Goal: Task Accomplishment & Management: Use online tool/utility

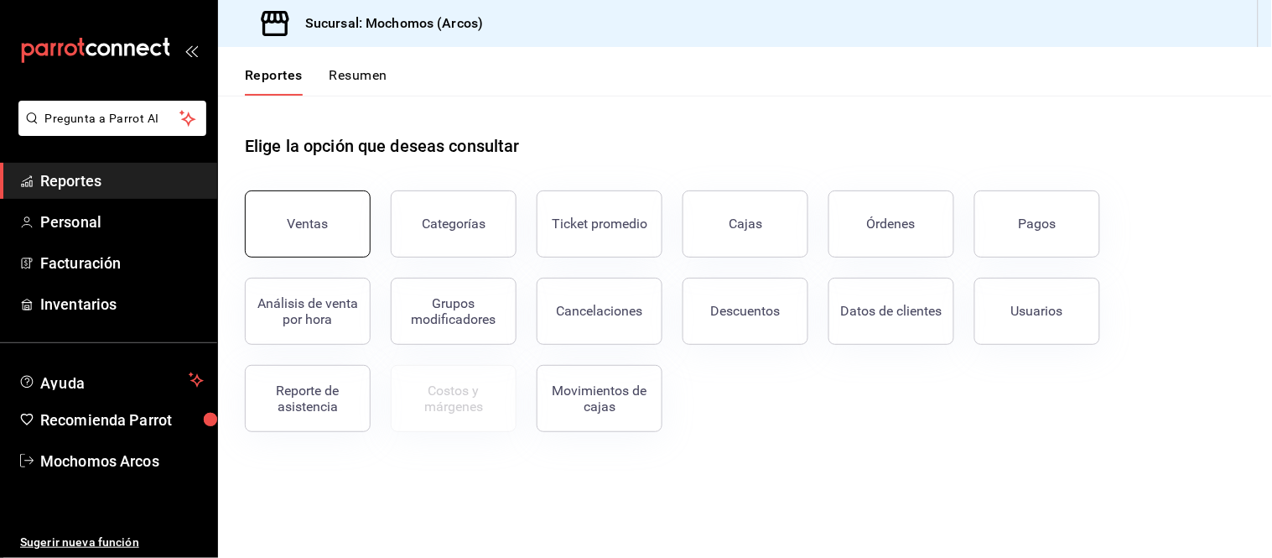
click at [295, 225] on div "Ventas" at bounding box center [308, 223] width 41 height 16
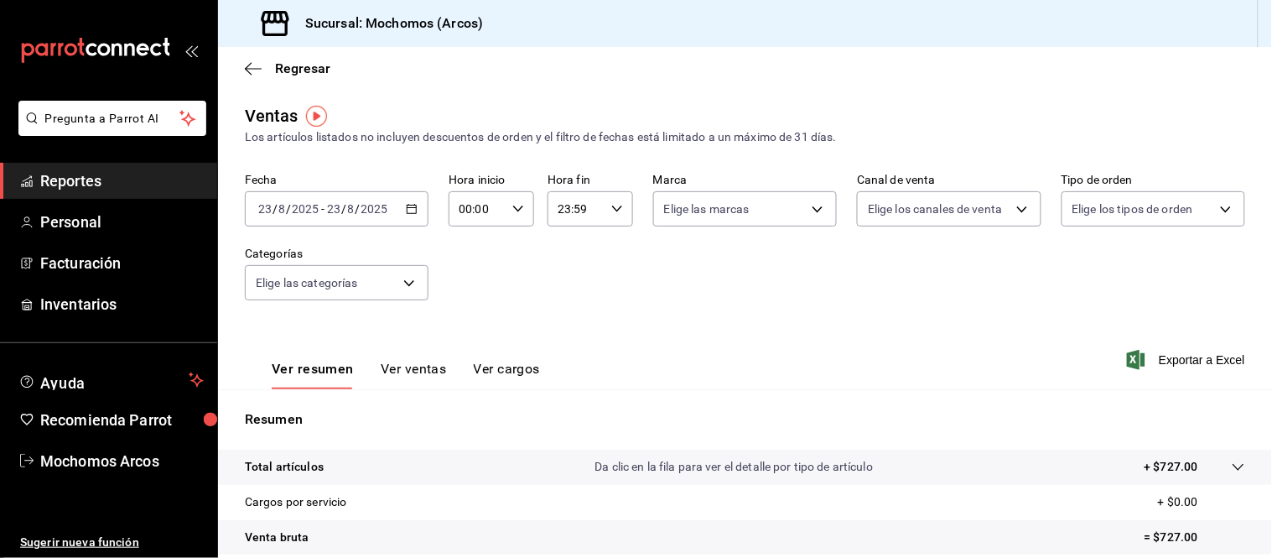
click at [406, 206] on icon "button" at bounding box center [412, 209] width 12 height 12
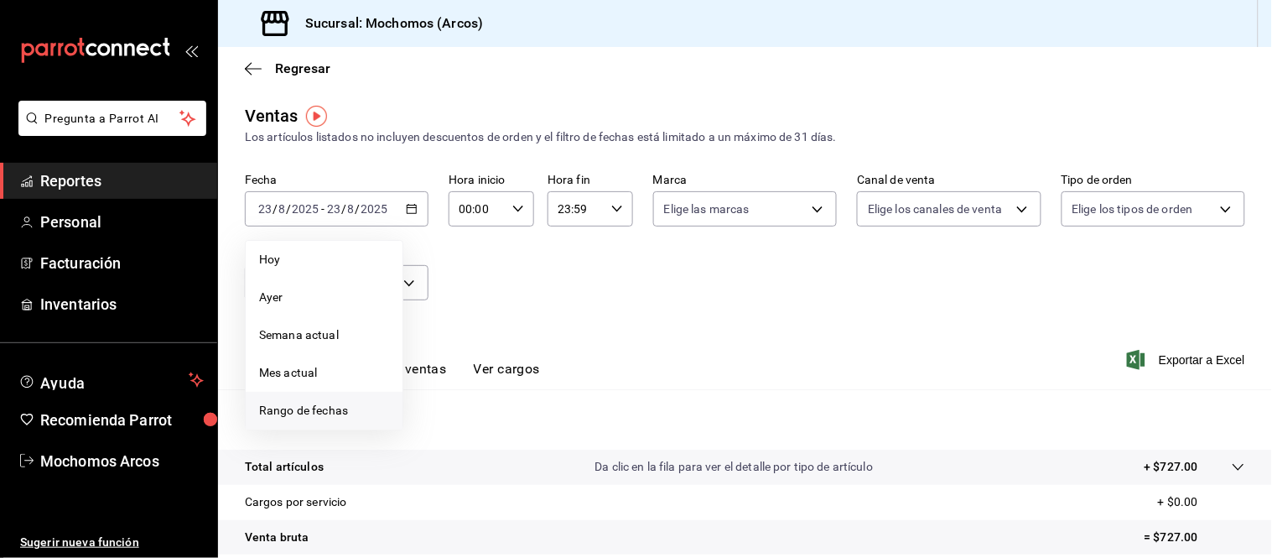
click at [294, 407] on span "Rango de fechas" at bounding box center [324, 411] width 130 height 18
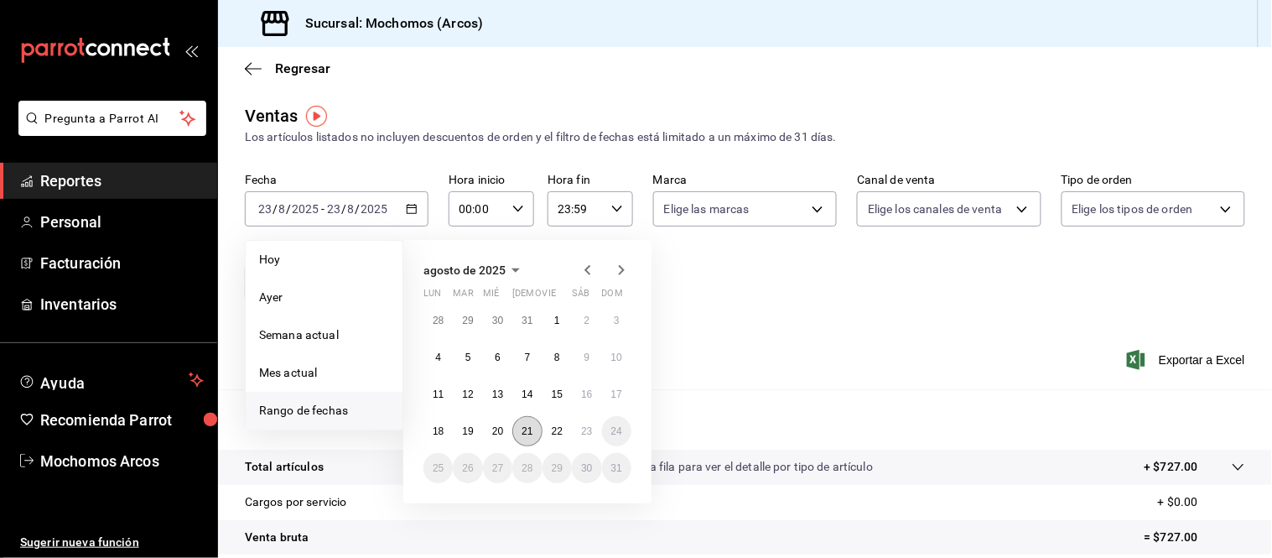
click at [523, 429] on abbr "21" at bounding box center [527, 431] width 11 height 12
click at [558, 431] on abbr "22" at bounding box center [557, 431] width 11 height 12
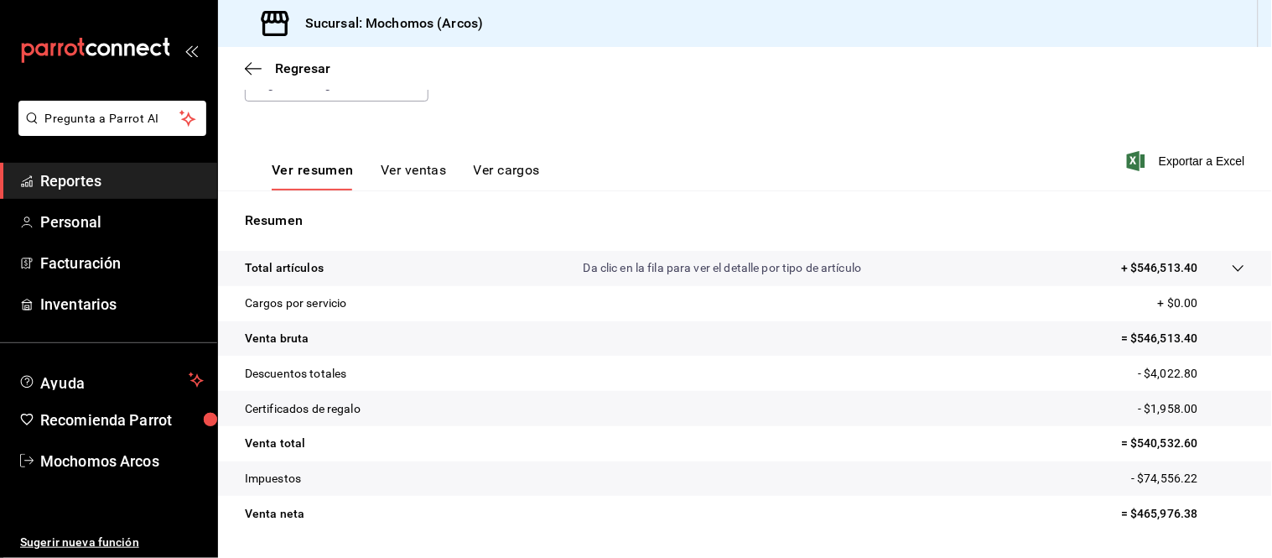
scroll to position [246, 0]
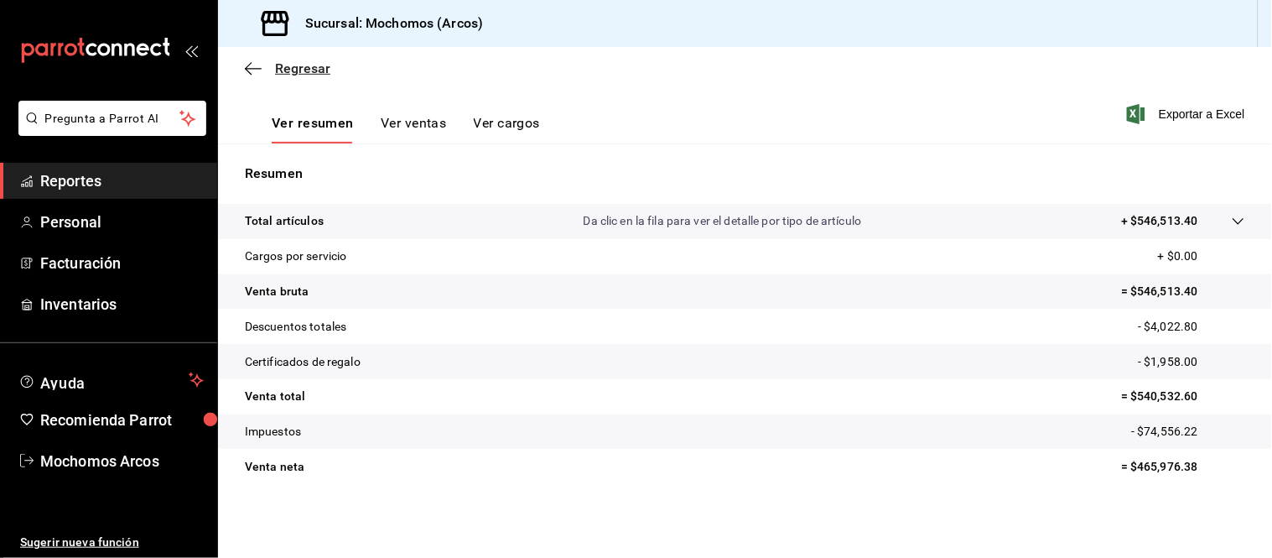
click at [260, 65] on icon "button" at bounding box center [253, 68] width 17 height 15
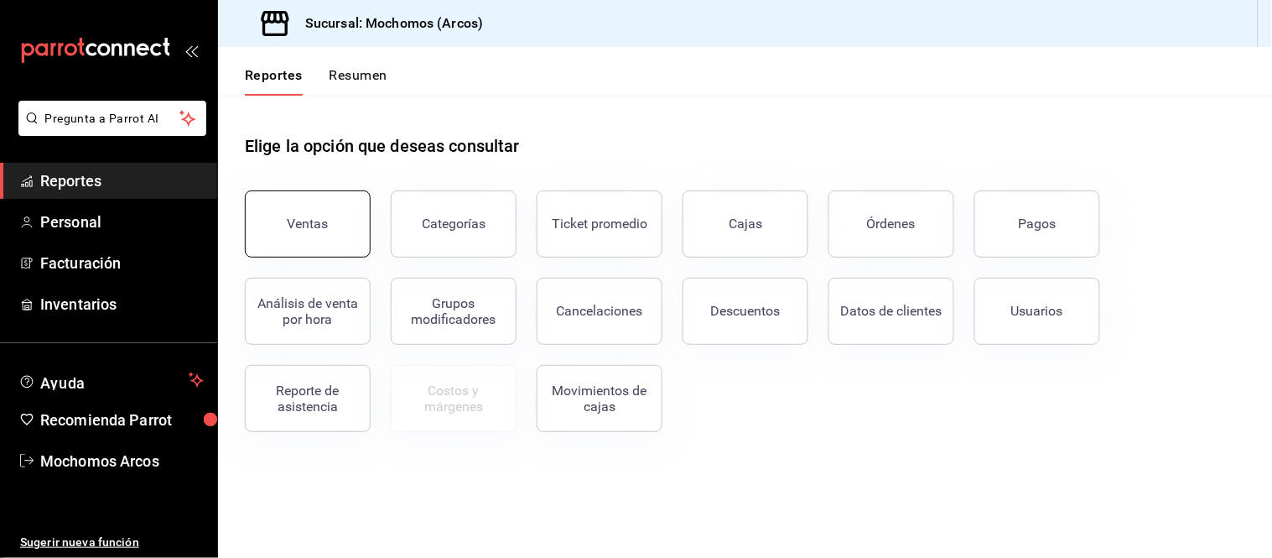
click at [327, 229] on button "Ventas" at bounding box center [308, 223] width 126 height 67
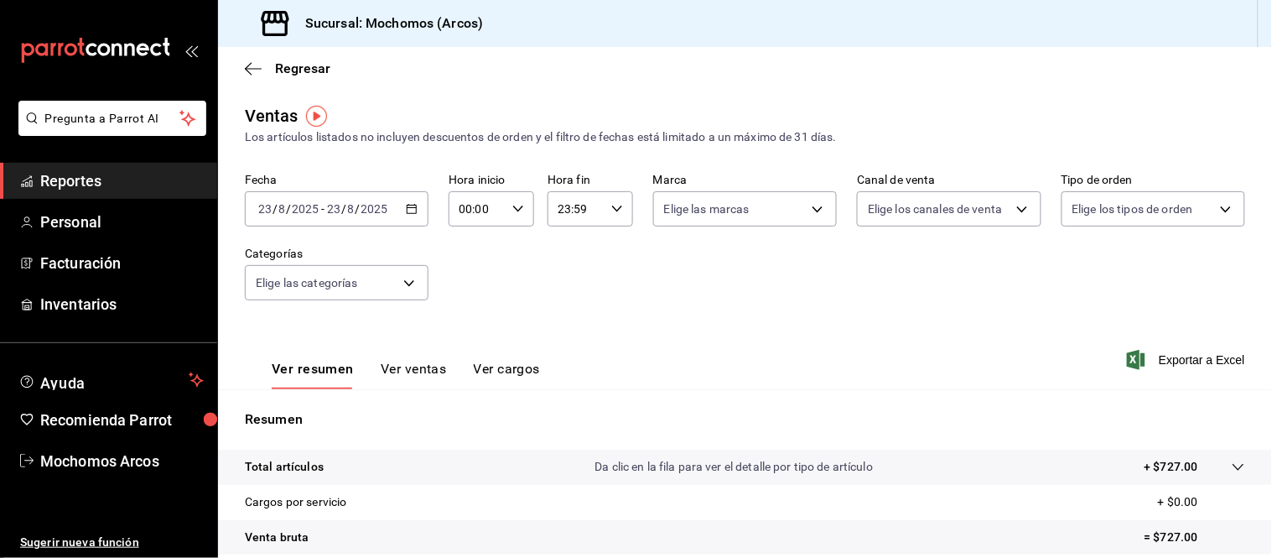
click at [412, 210] on icon "button" at bounding box center [412, 209] width 12 height 12
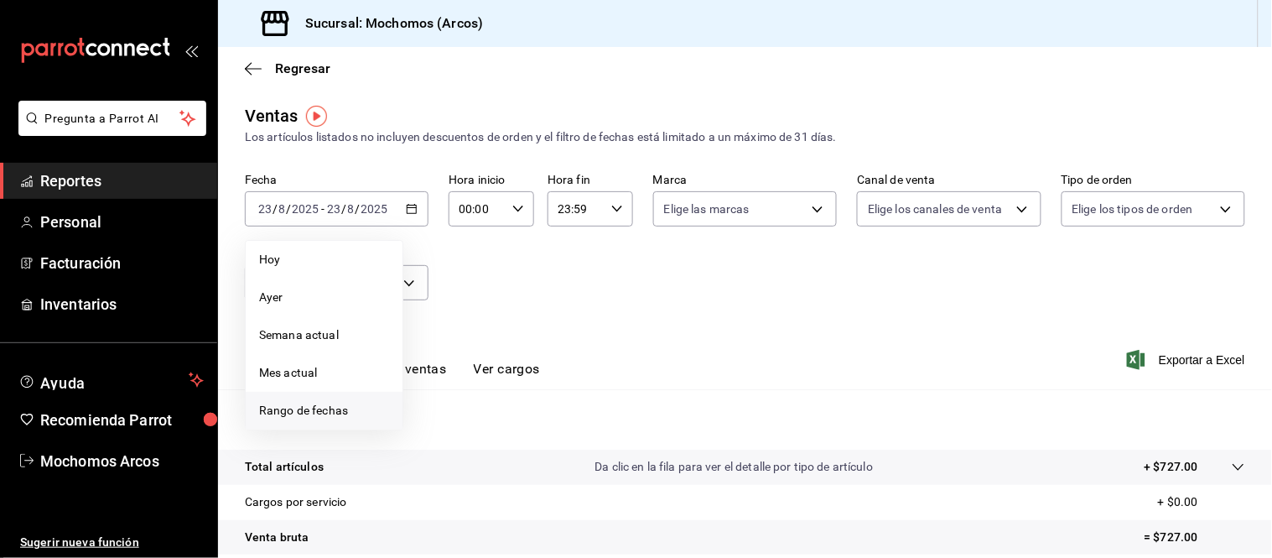
click at [308, 406] on span "Rango de fechas" at bounding box center [324, 411] width 130 height 18
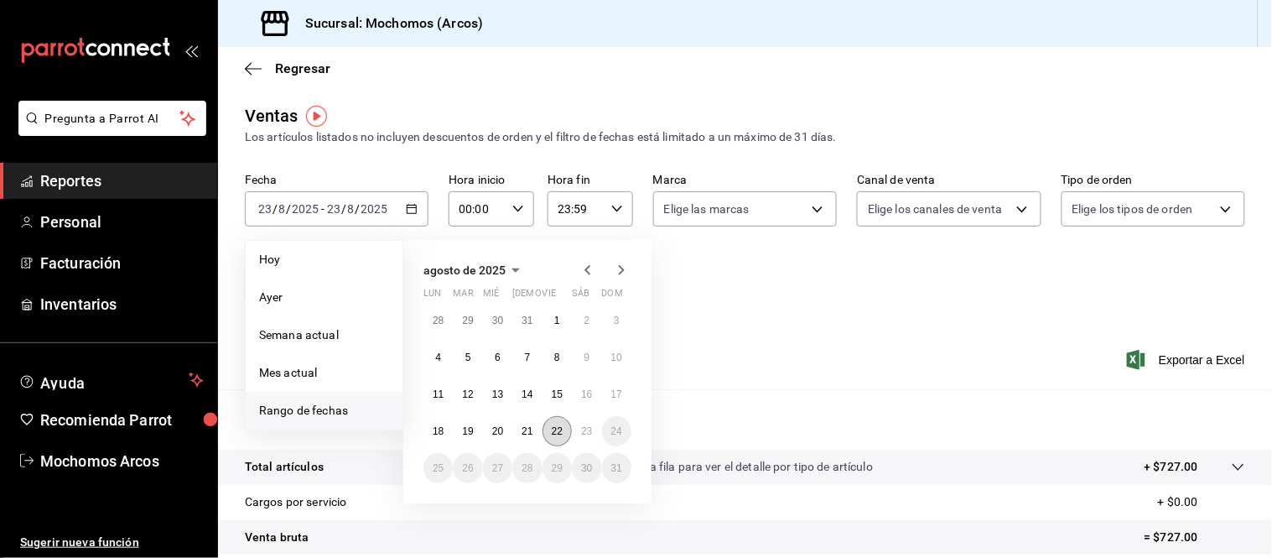
click at [555, 430] on abbr "22" at bounding box center [557, 431] width 11 height 12
click at [585, 433] on abbr "23" at bounding box center [586, 431] width 11 height 12
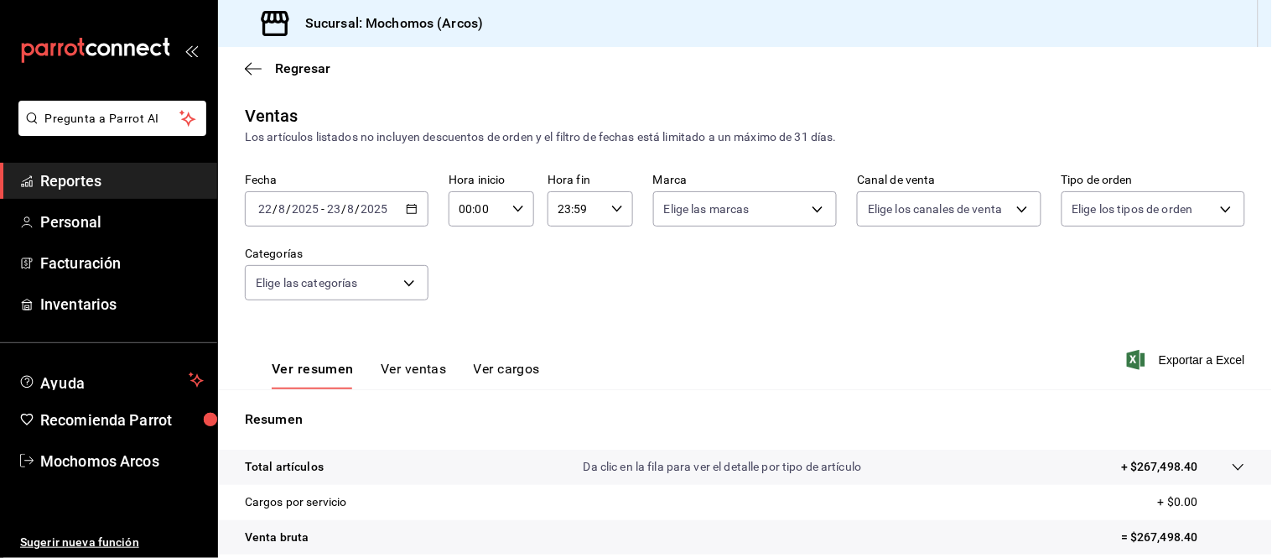
scroll to position [246, 0]
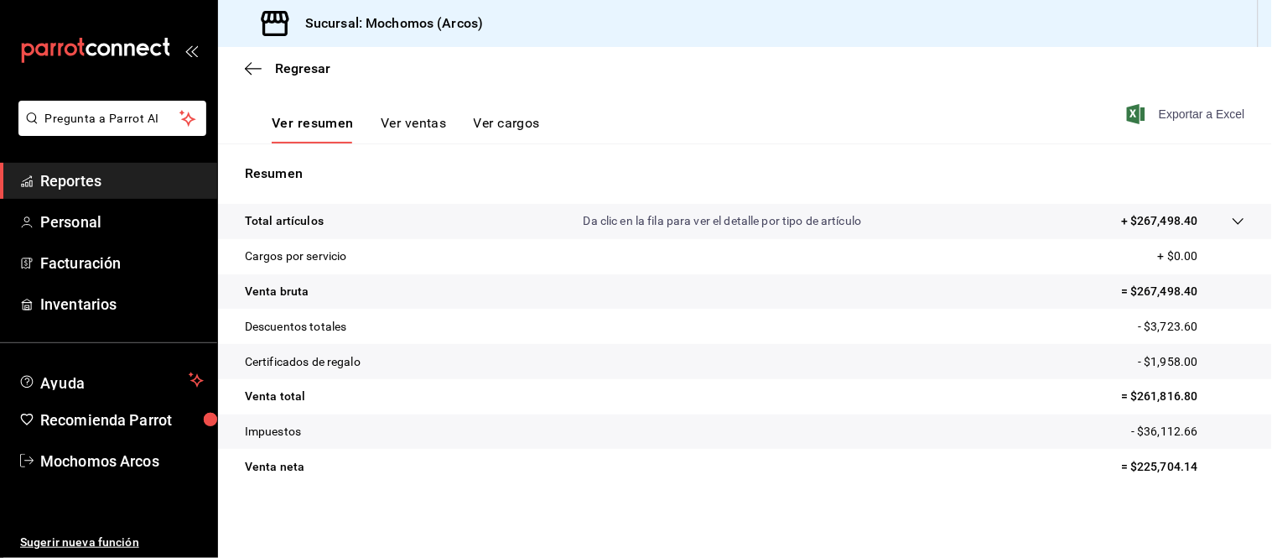
click at [1127, 113] on icon "button" at bounding box center [1136, 114] width 18 height 20
click at [252, 69] on icon "button" at bounding box center [253, 68] width 17 height 15
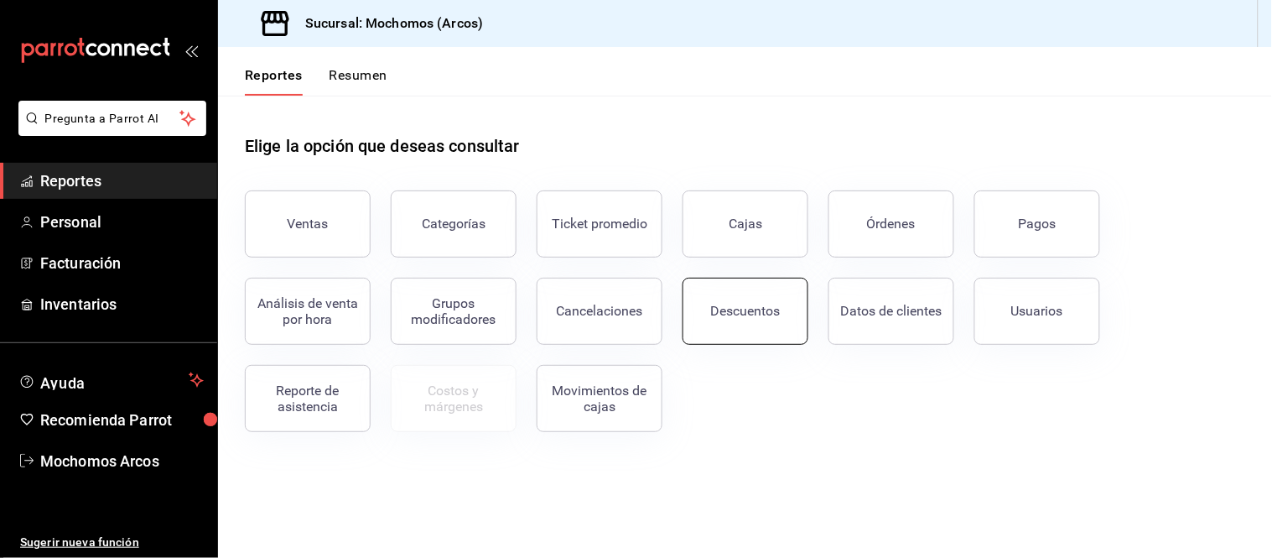
click at [761, 308] on div "Descuentos" at bounding box center [746, 311] width 70 height 16
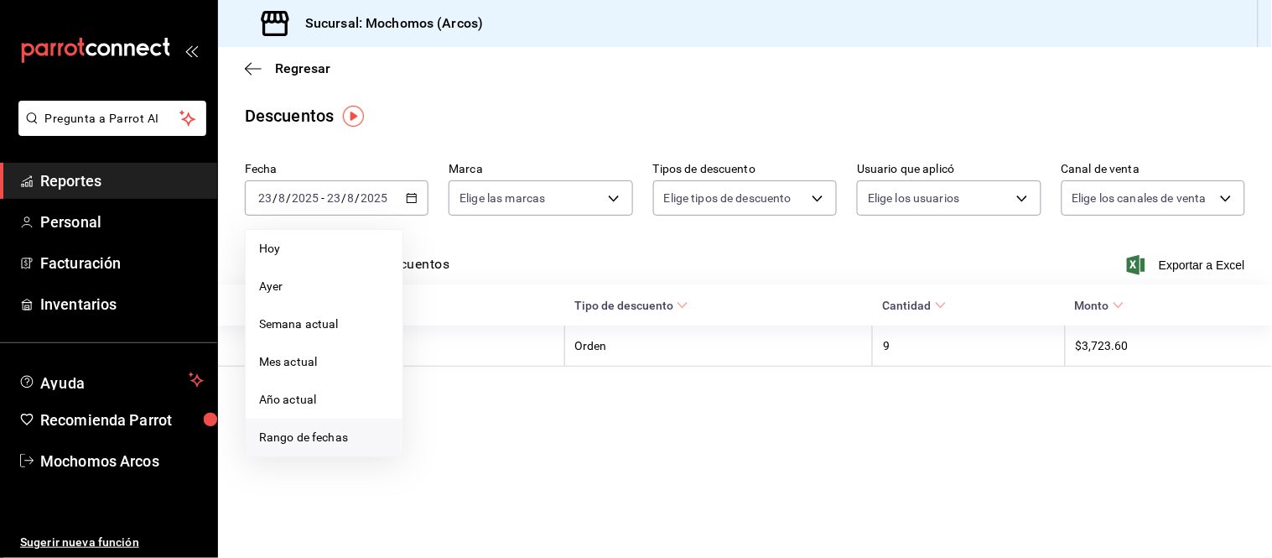
click at [336, 430] on span "Rango de fechas" at bounding box center [324, 437] width 130 height 18
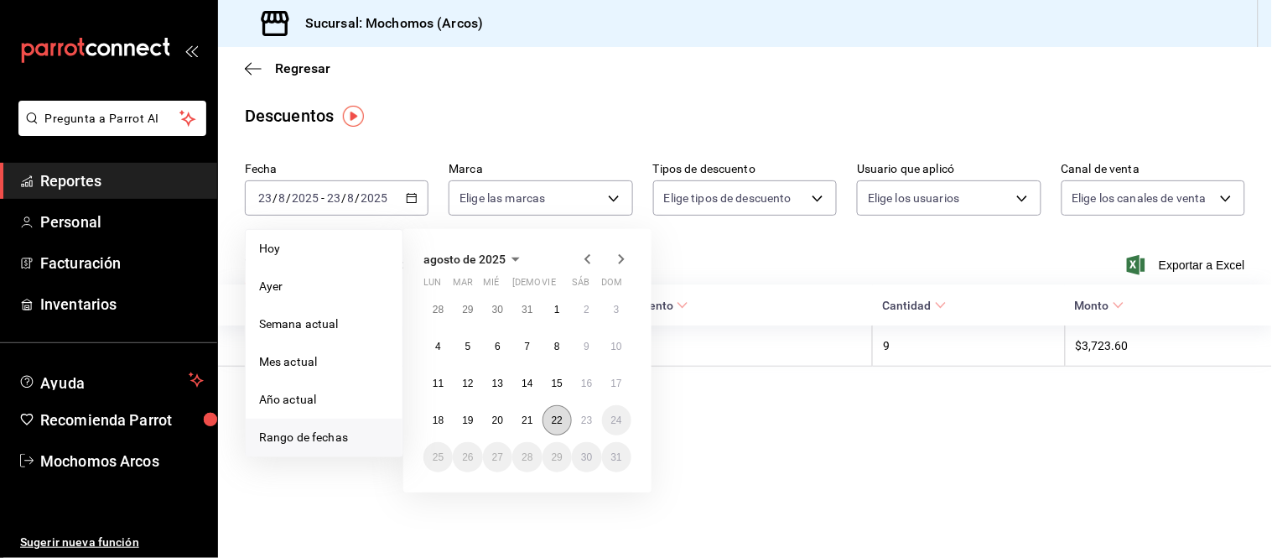
click at [560, 419] on abbr "22" at bounding box center [557, 420] width 11 height 12
click at [585, 426] on button "23" at bounding box center [586, 420] width 29 height 30
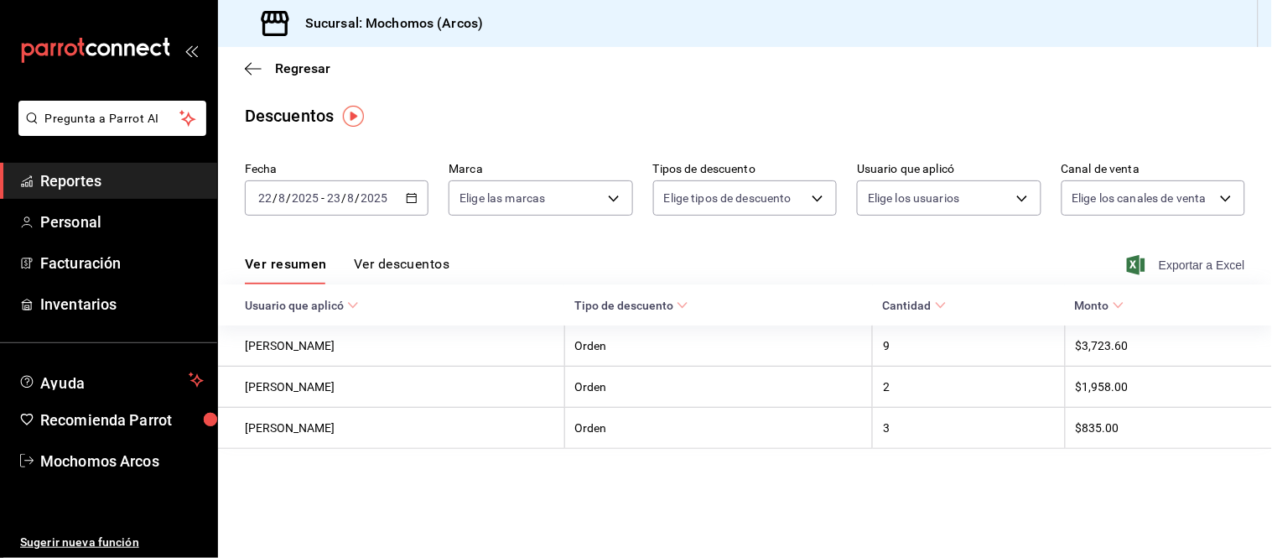
click at [1189, 262] on span "Exportar a Excel" at bounding box center [1187, 265] width 115 height 20
